Goal: Task Accomplishment & Management: Manage account settings

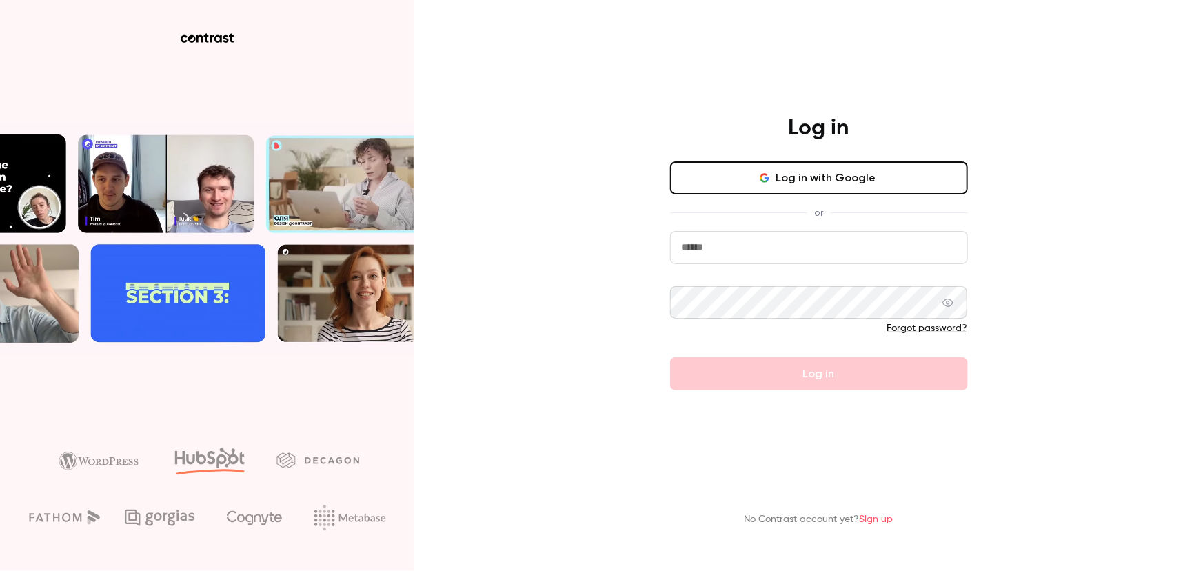
type input "**********"
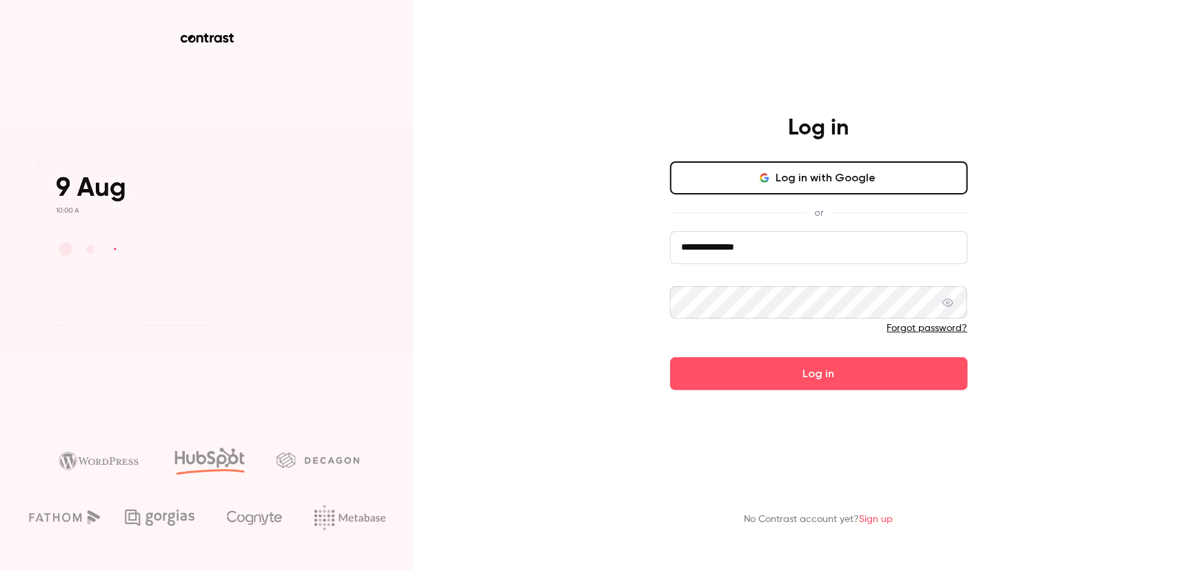
click at [832, 379] on form "**********" at bounding box center [819, 311] width 298 height 160
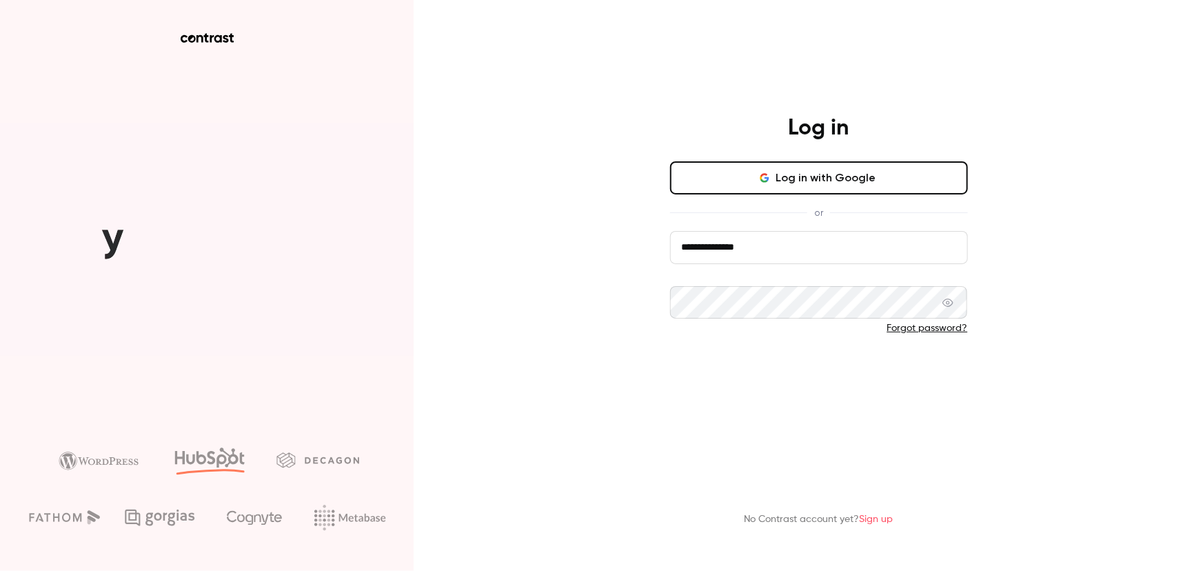
click at [866, 379] on button "Log in" at bounding box center [819, 373] width 298 height 33
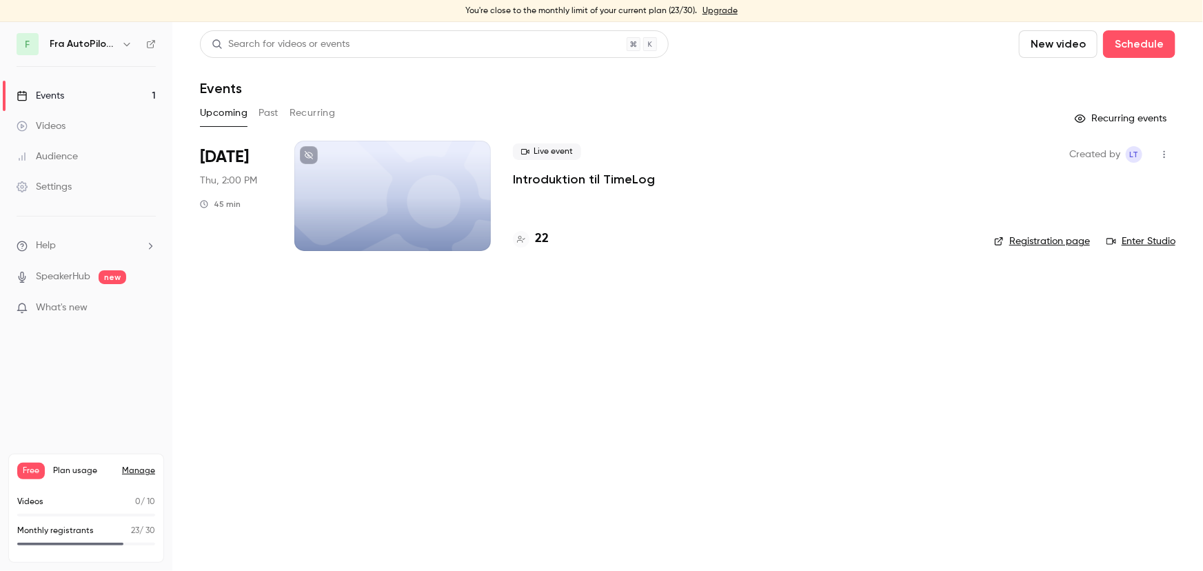
click at [65, 315] on li "What's new" at bounding box center [86, 309] width 139 height 17
click at [68, 301] on span "What's new" at bounding box center [62, 308] width 52 height 14
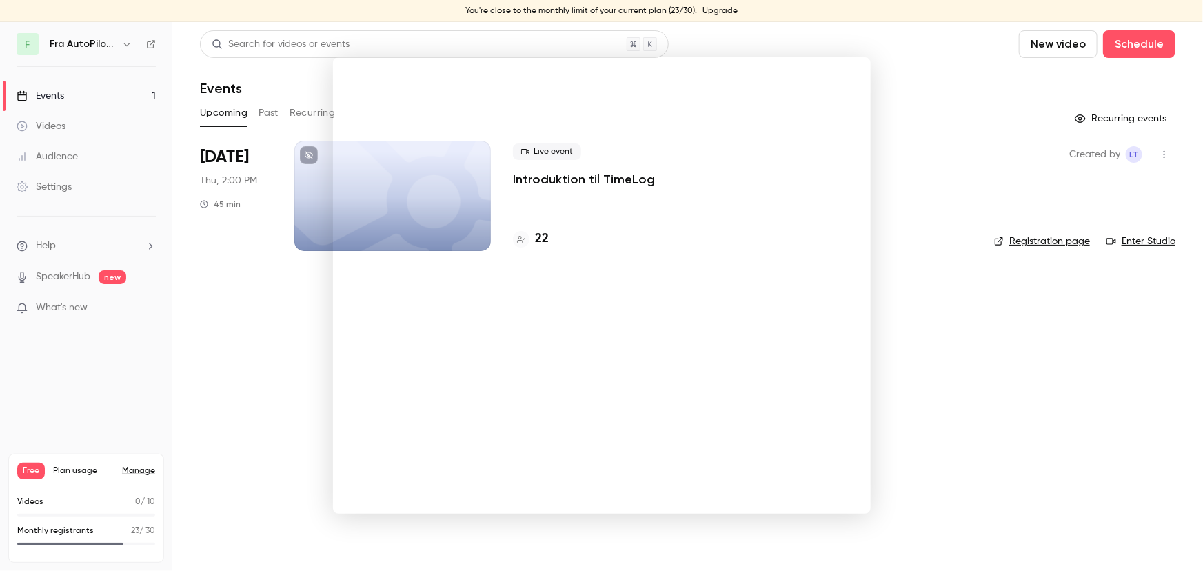
click at [210, 316] on div at bounding box center [601, 285] width 1203 height 571
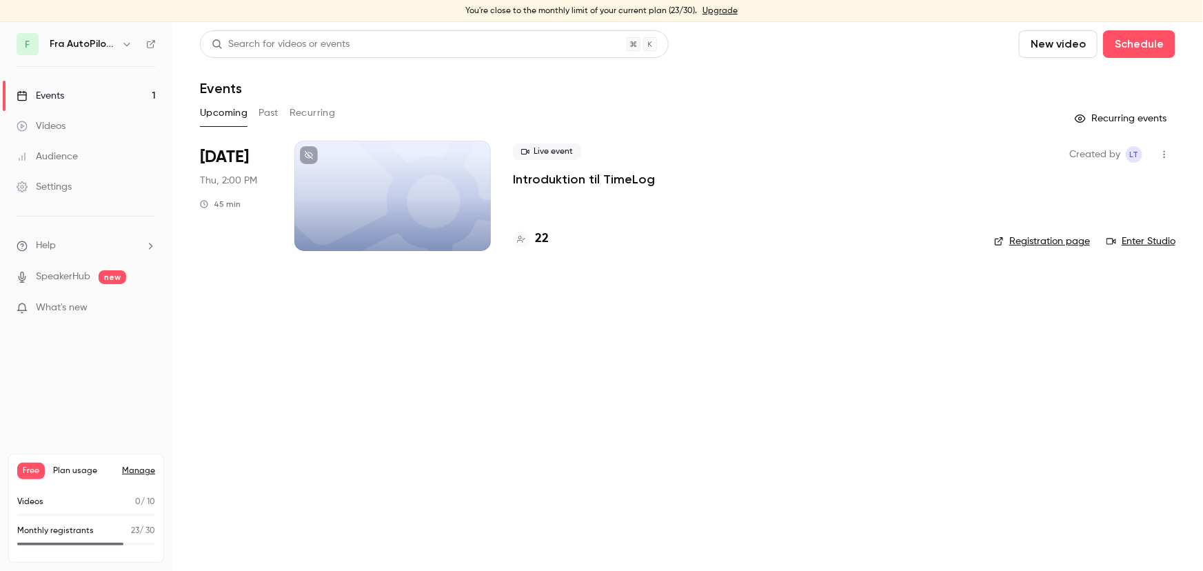
click at [70, 278] on link "SpeakerHub" at bounding box center [63, 277] width 54 height 14
click at [73, 179] on link "Settings" at bounding box center [86, 187] width 172 height 30
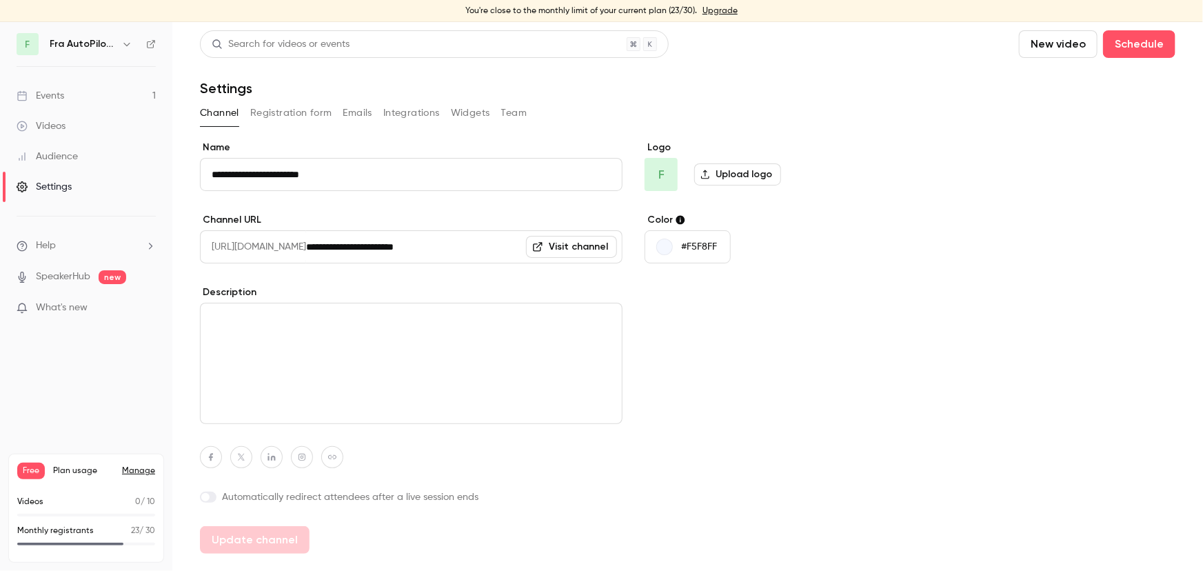
click at [83, 162] on link "Audience" at bounding box center [86, 156] width 172 height 30
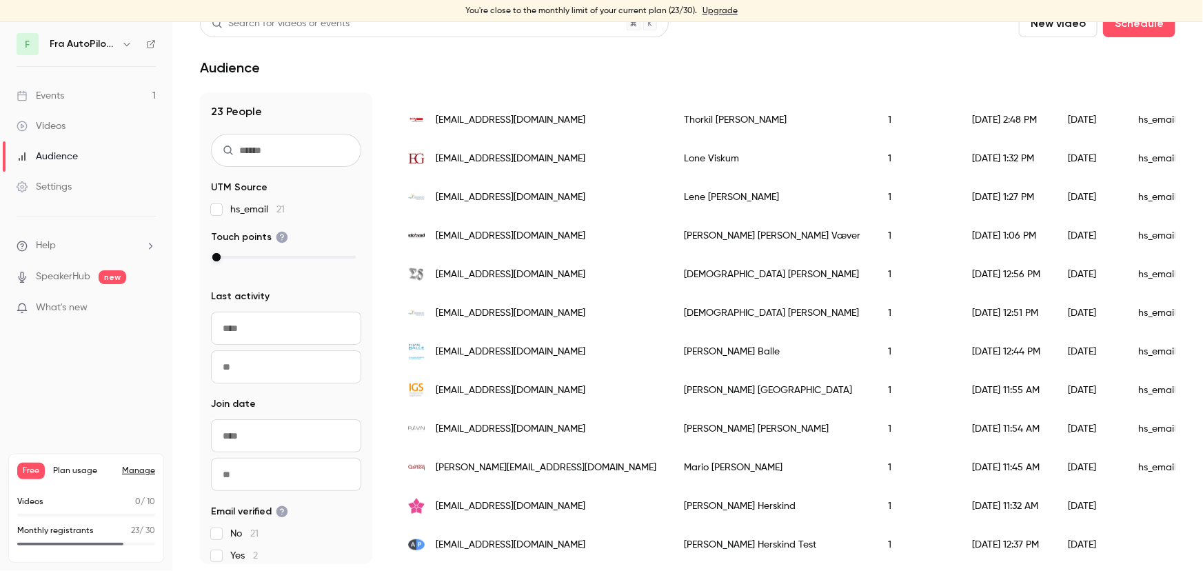
click at [510, 538] on div "[EMAIL_ADDRESS][DOMAIN_NAME]" at bounding box center [532, 544] width 276 height 39
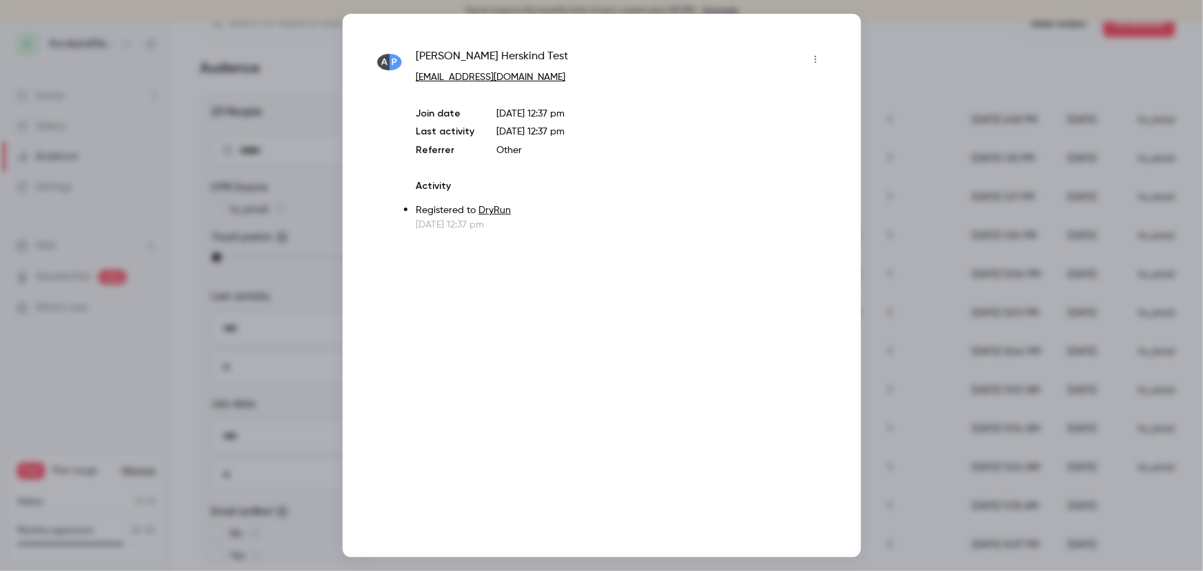
click at [813, 61] on icon "button" at bounding box center [815, 59] width 11 height 10
click at [813, 61] on div at bounding box center [601, 285] width 1203 height 571
click at [1011, 51] on div at bounding box center [601, 285] width 1203 height 571
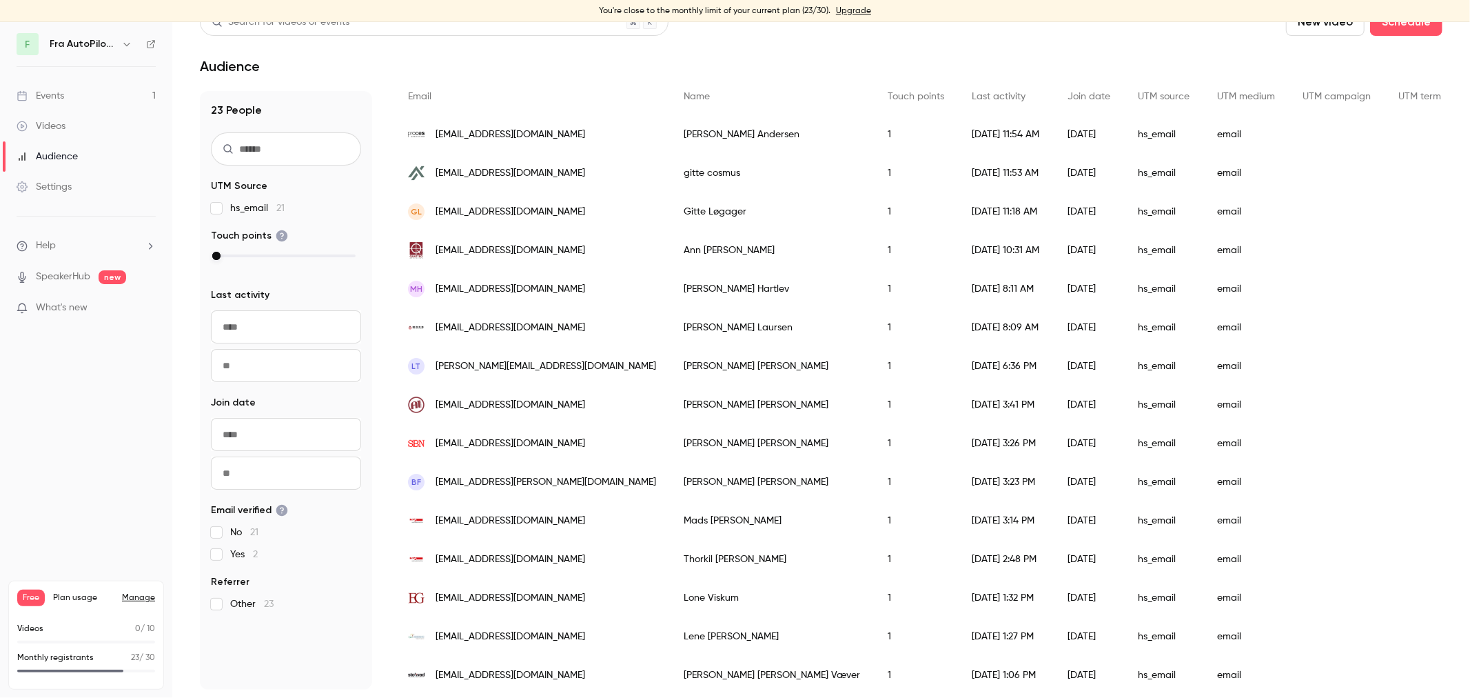
scroll to position [195, 0]
